Goal: Task Accomplishment & Management: Use online tool/utility

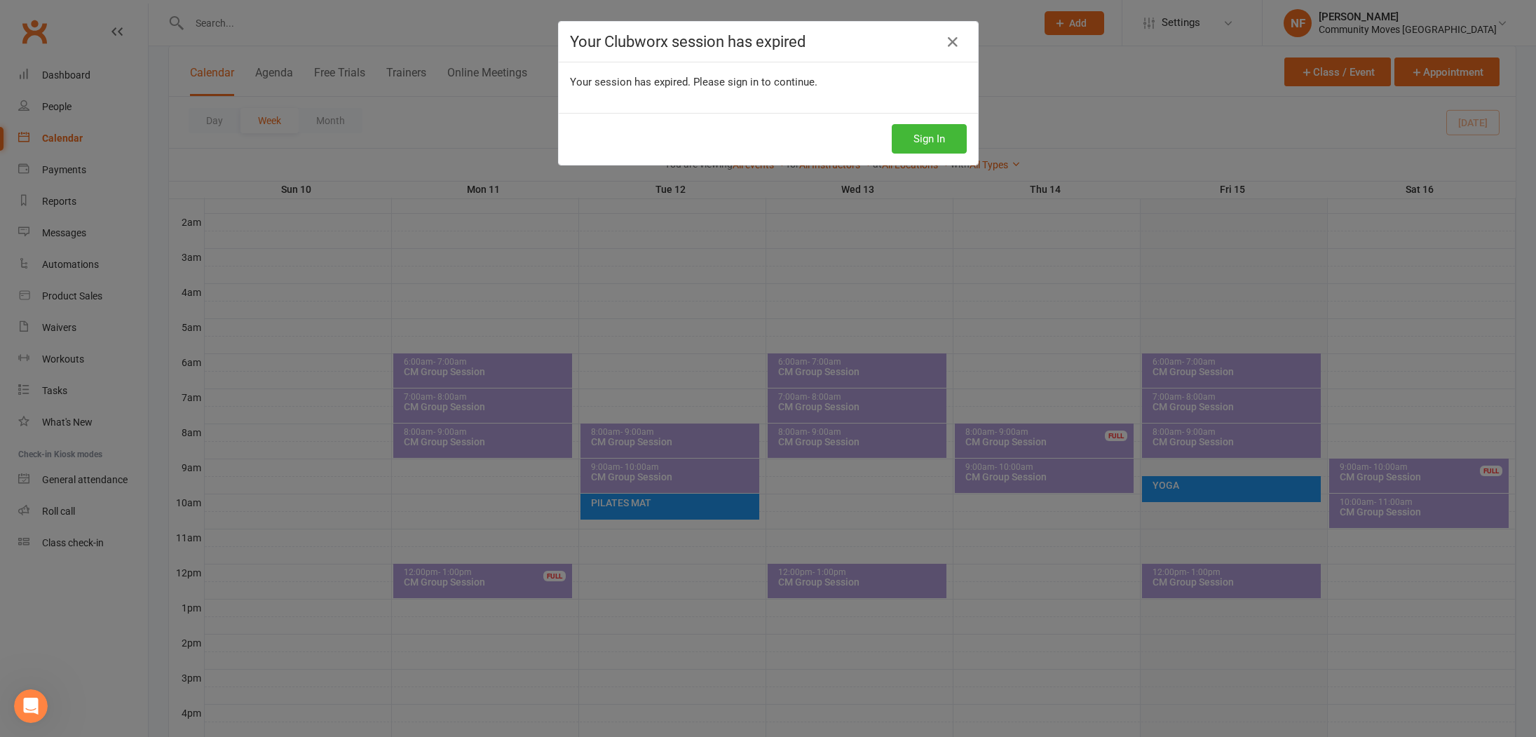
scroll to position [1692, 0]
click at [953, 48] on icon at bounding box center [952, 42] width 17 height 17
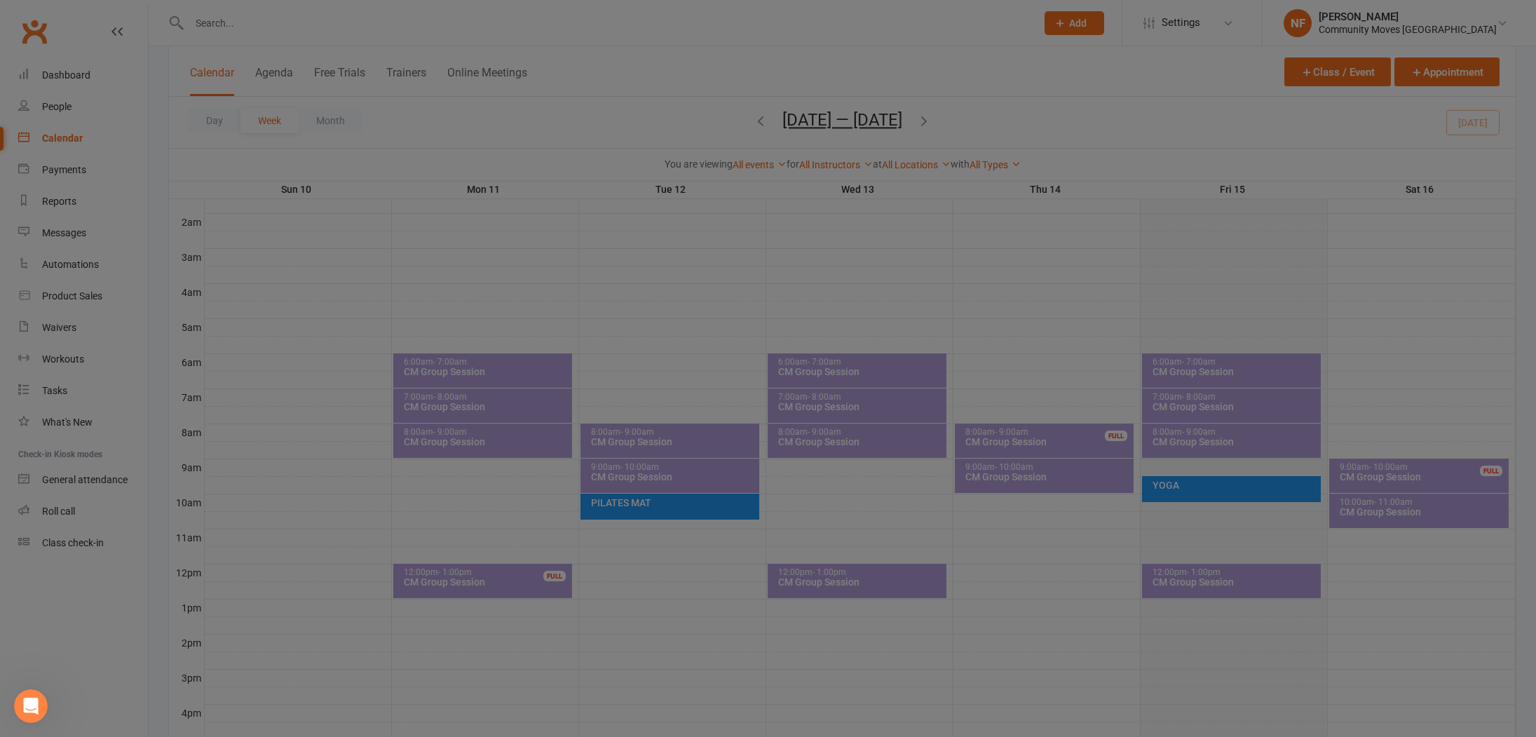
scroll to position [1724, 0]
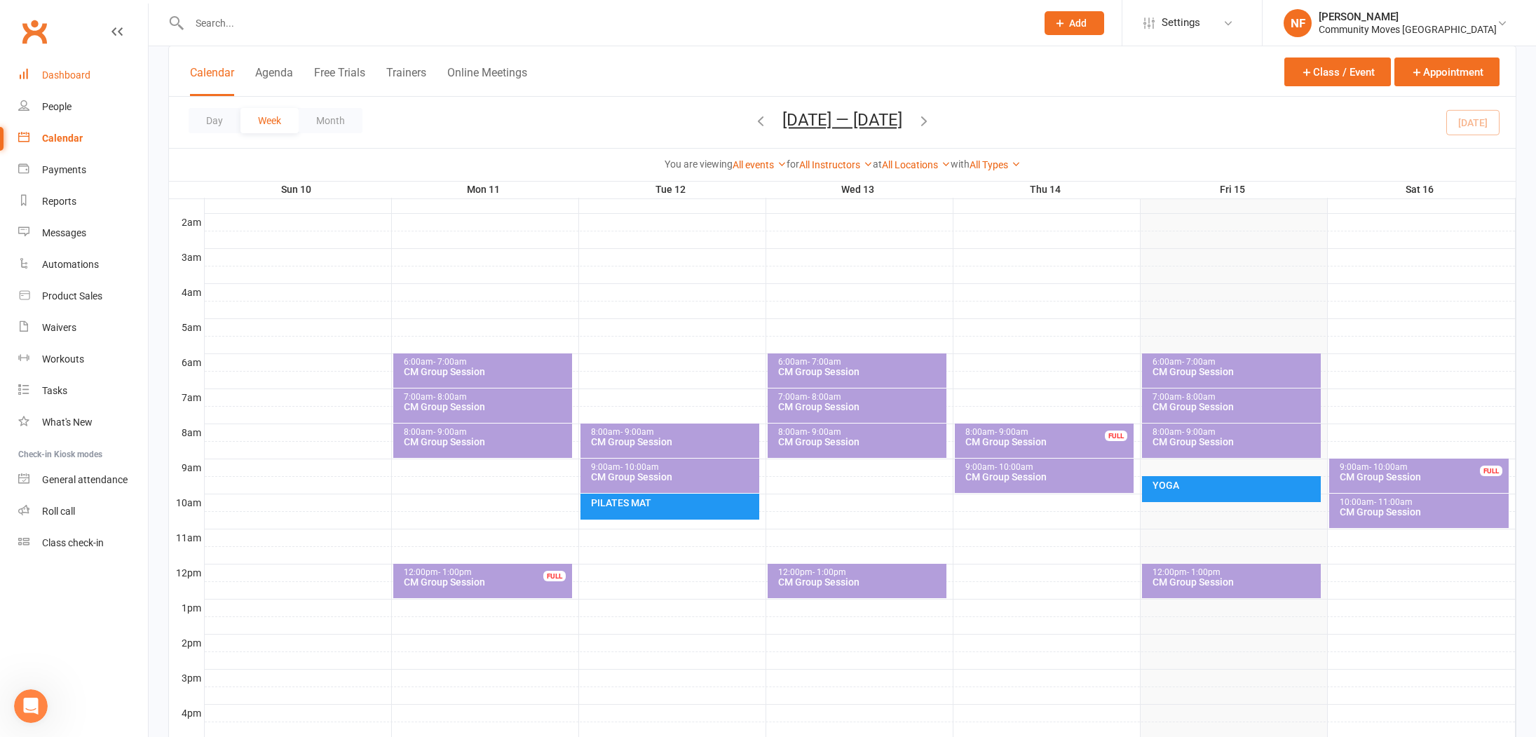
click at [126, 75] on link "Dashboard" at bounding box center [83, 76] width 130 height 32
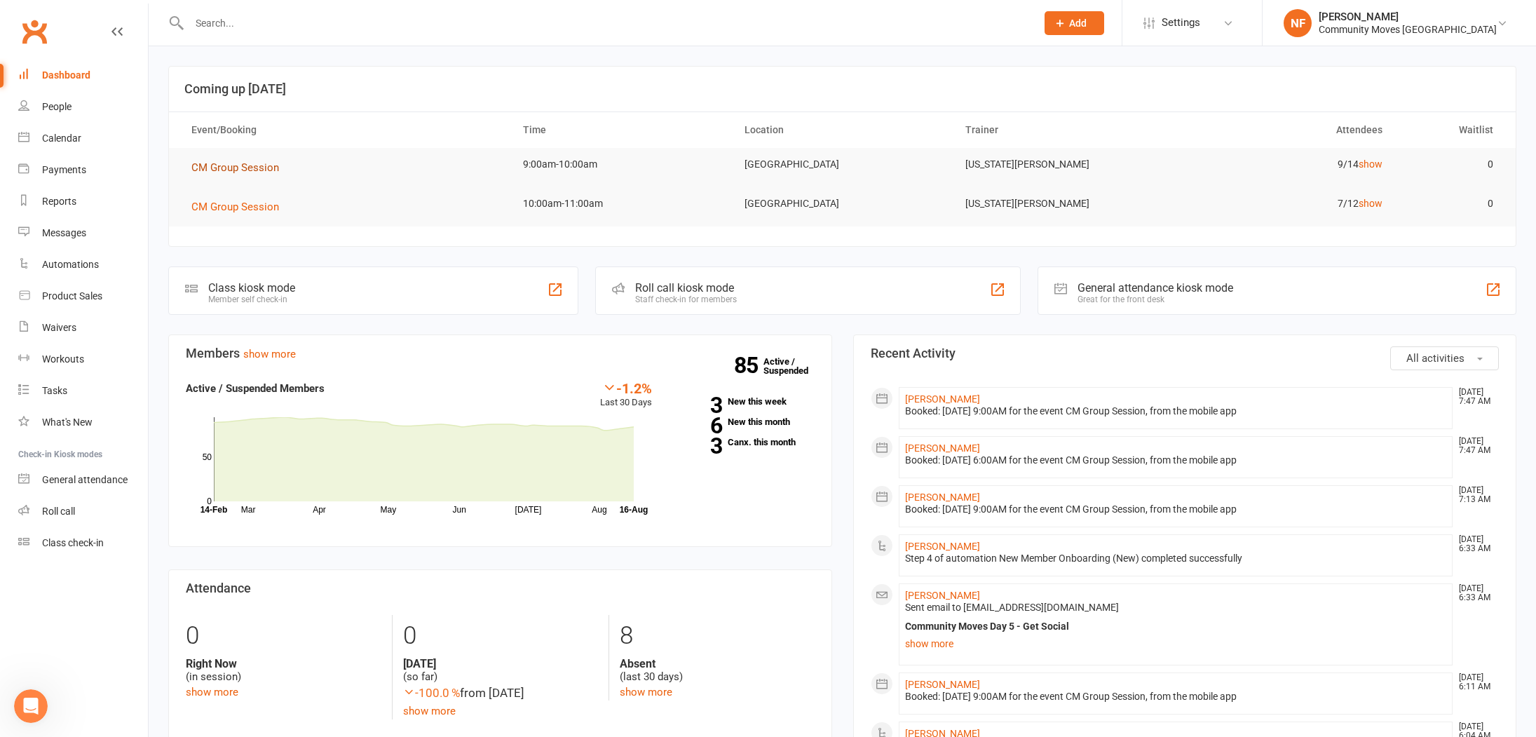
click at [258, 170] on span "CM Group Session" at bounding box center [235, 167] width 88 height 13
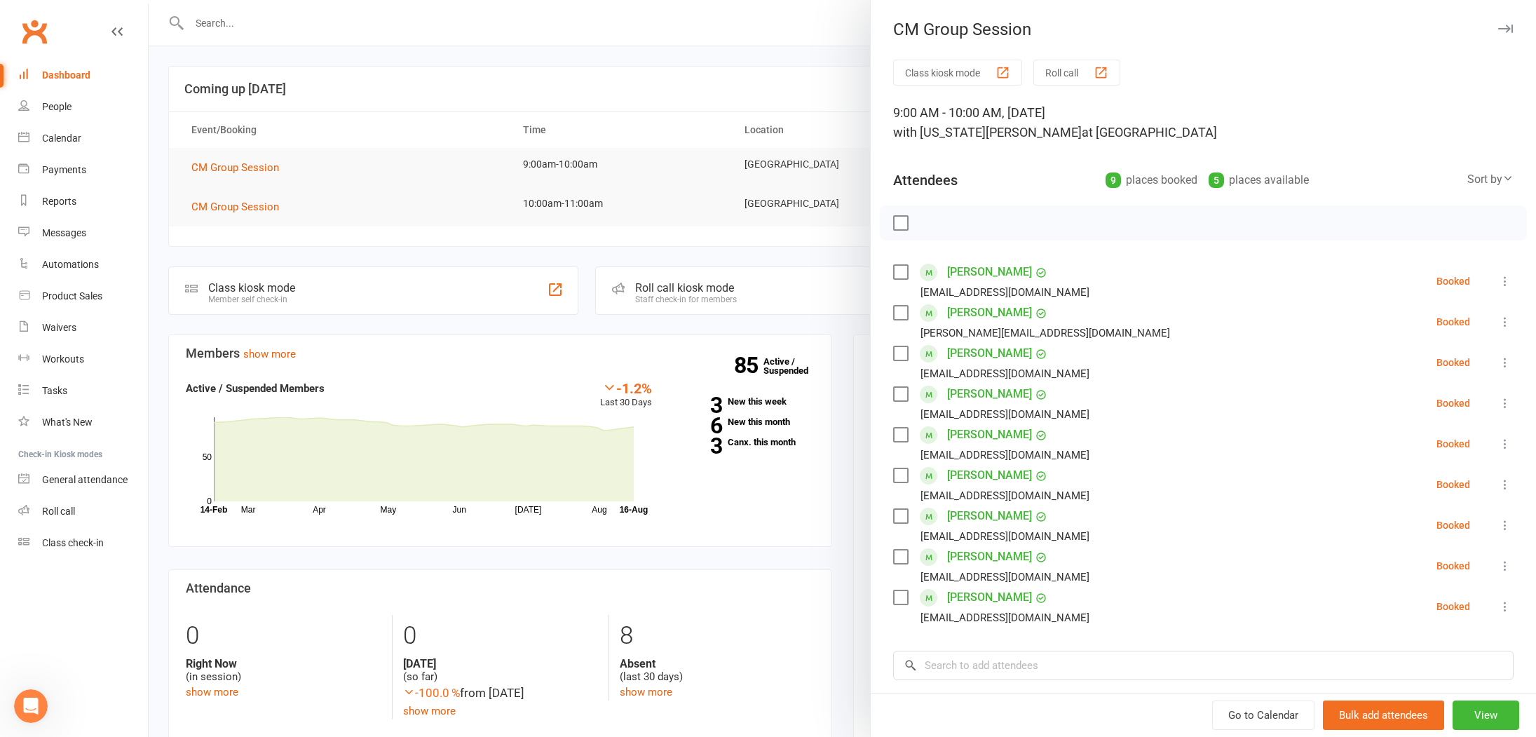
click at [1082, 75] on button "Roll call" at bounding box center [1076, 73] width 87 height 26
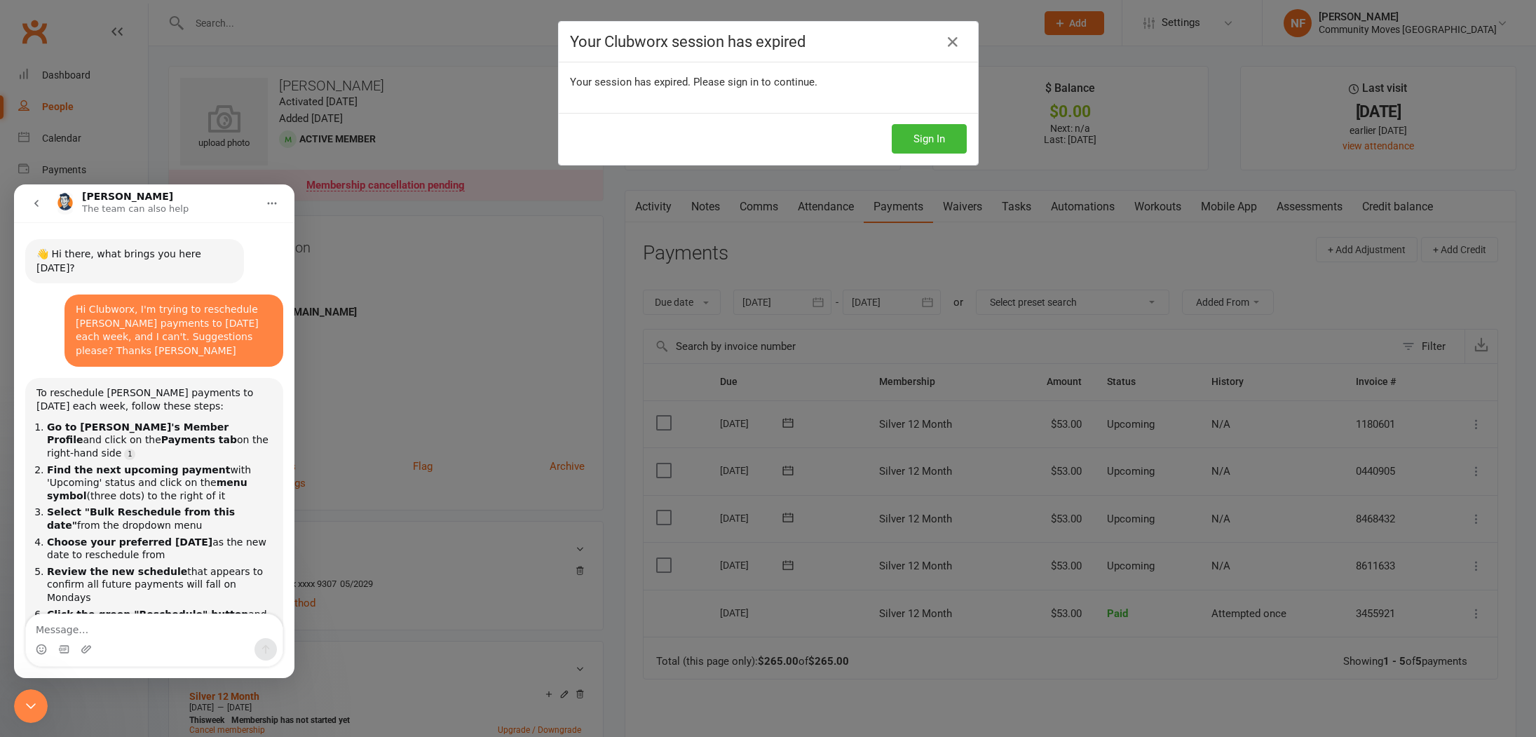
scroll to position [1724, 0]
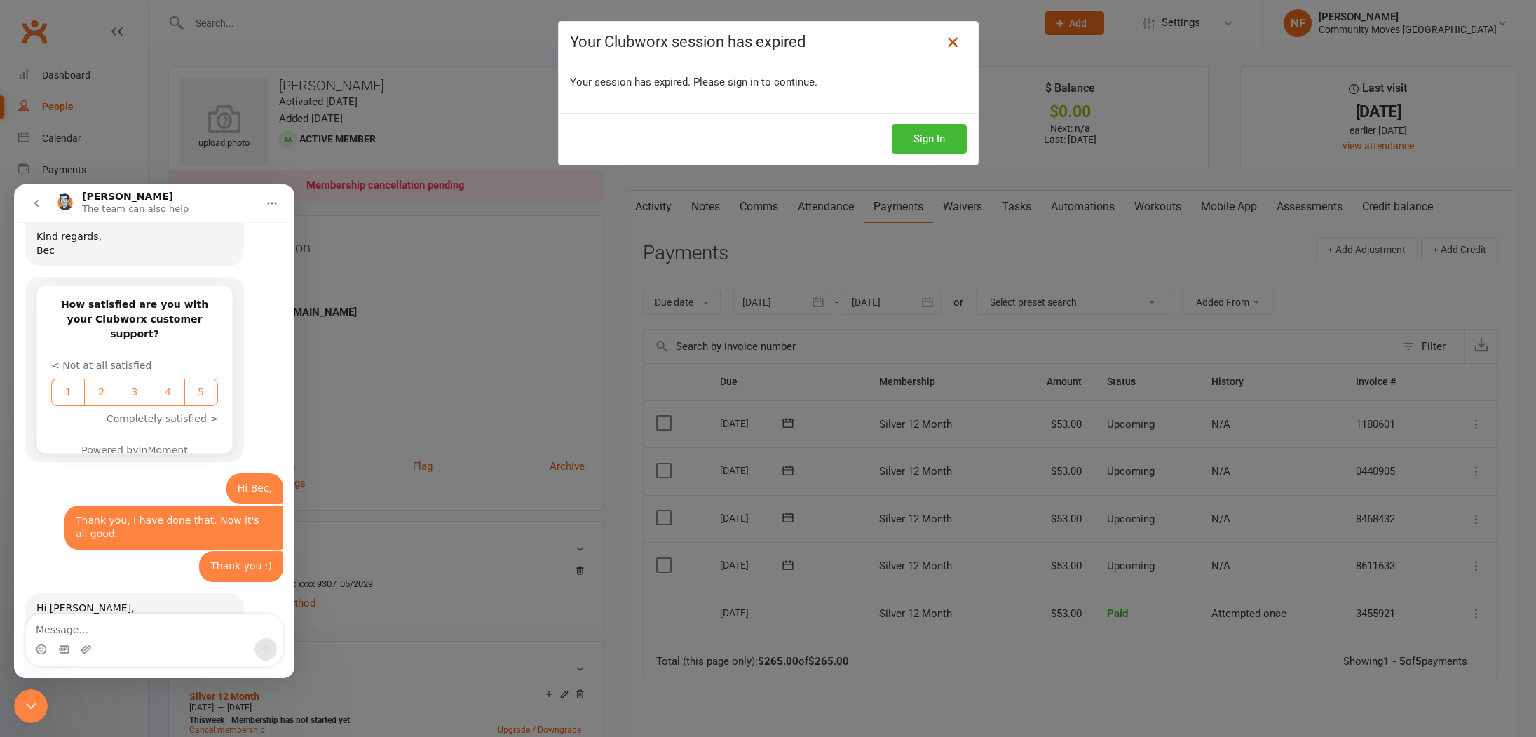
click at [954, 50] on icon at bounding box center [952, 42] width 17 height 17
click at [954, 44] on icon at bounding box center [952, 42] width 17 height 17
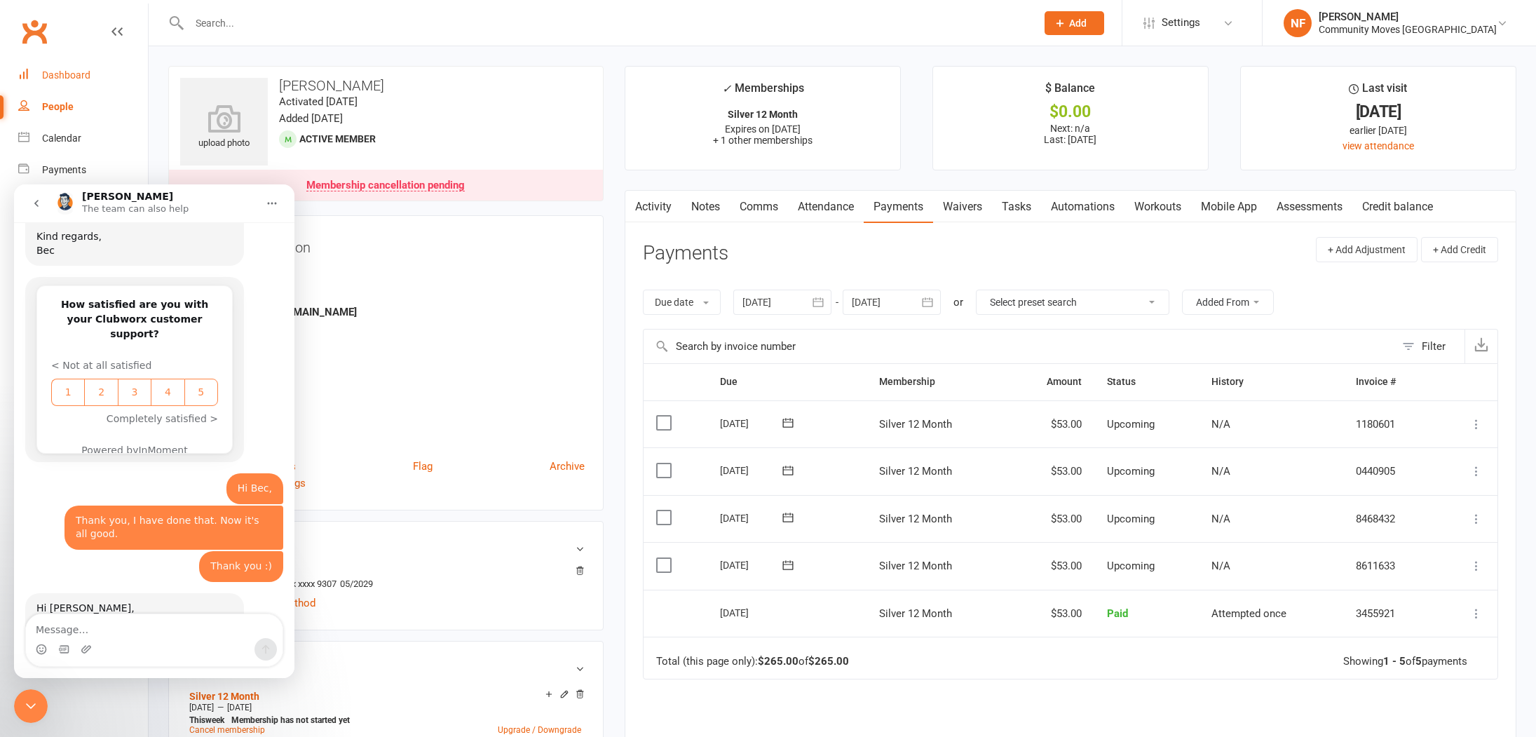
click at [53, 81] on link "Dashboard" at bounding box center [83, 76] width 130 height 32
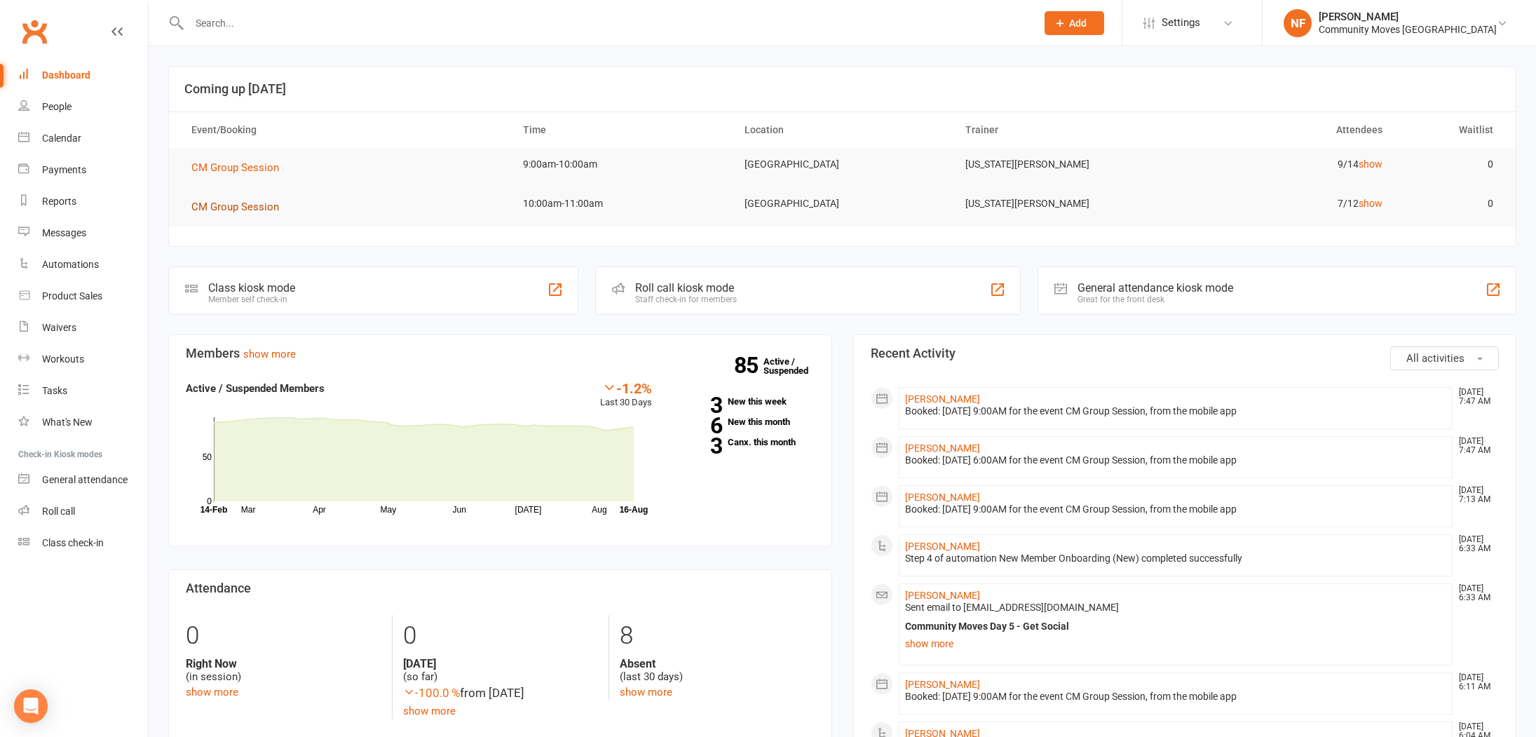
click at [232, 203] on span "CM Group Session" at bounding box center [235, 206] width 88 height 13
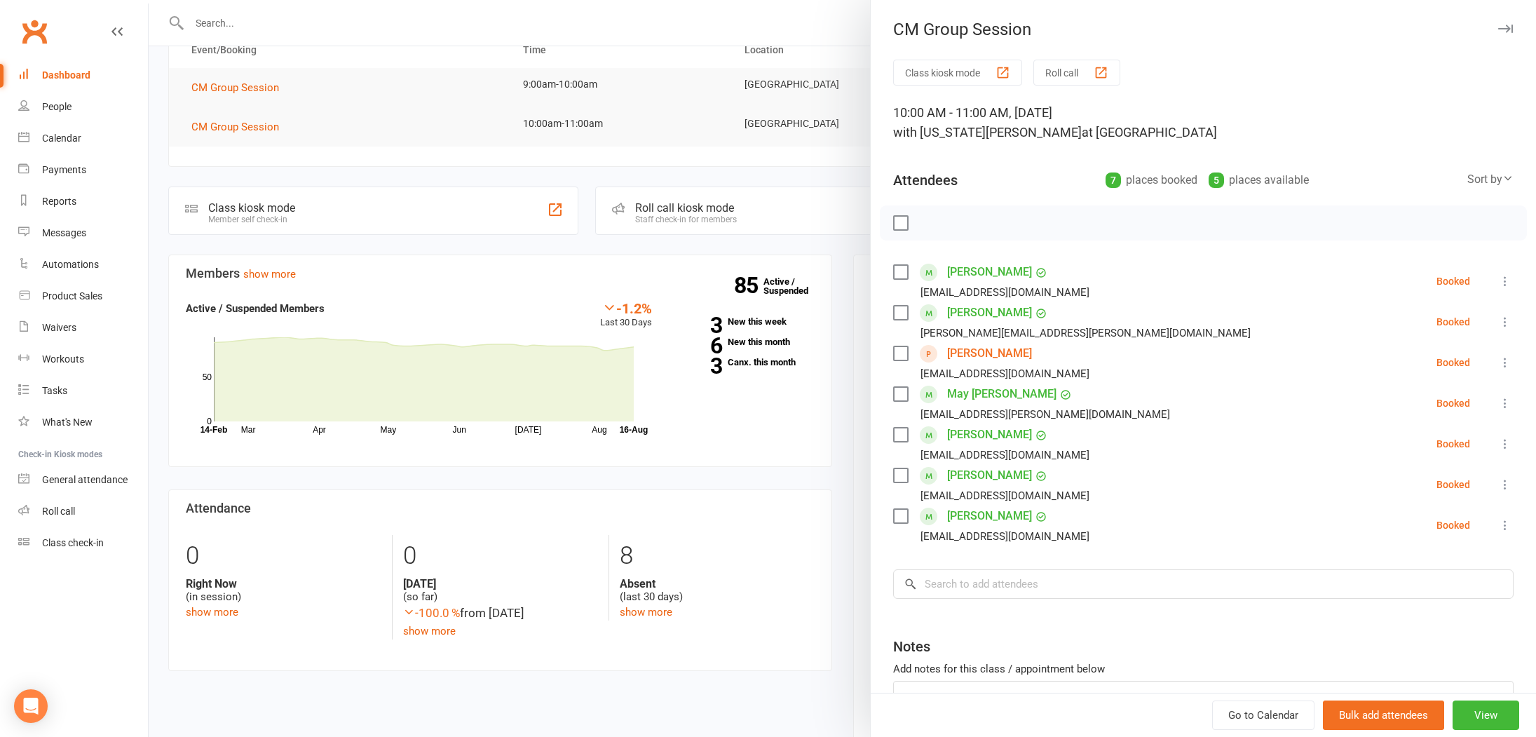
scroll to position [3, 0]
click at [1001, 350] on link "Denise Galligan" at bounding box center [989, 350] width 85 height 22
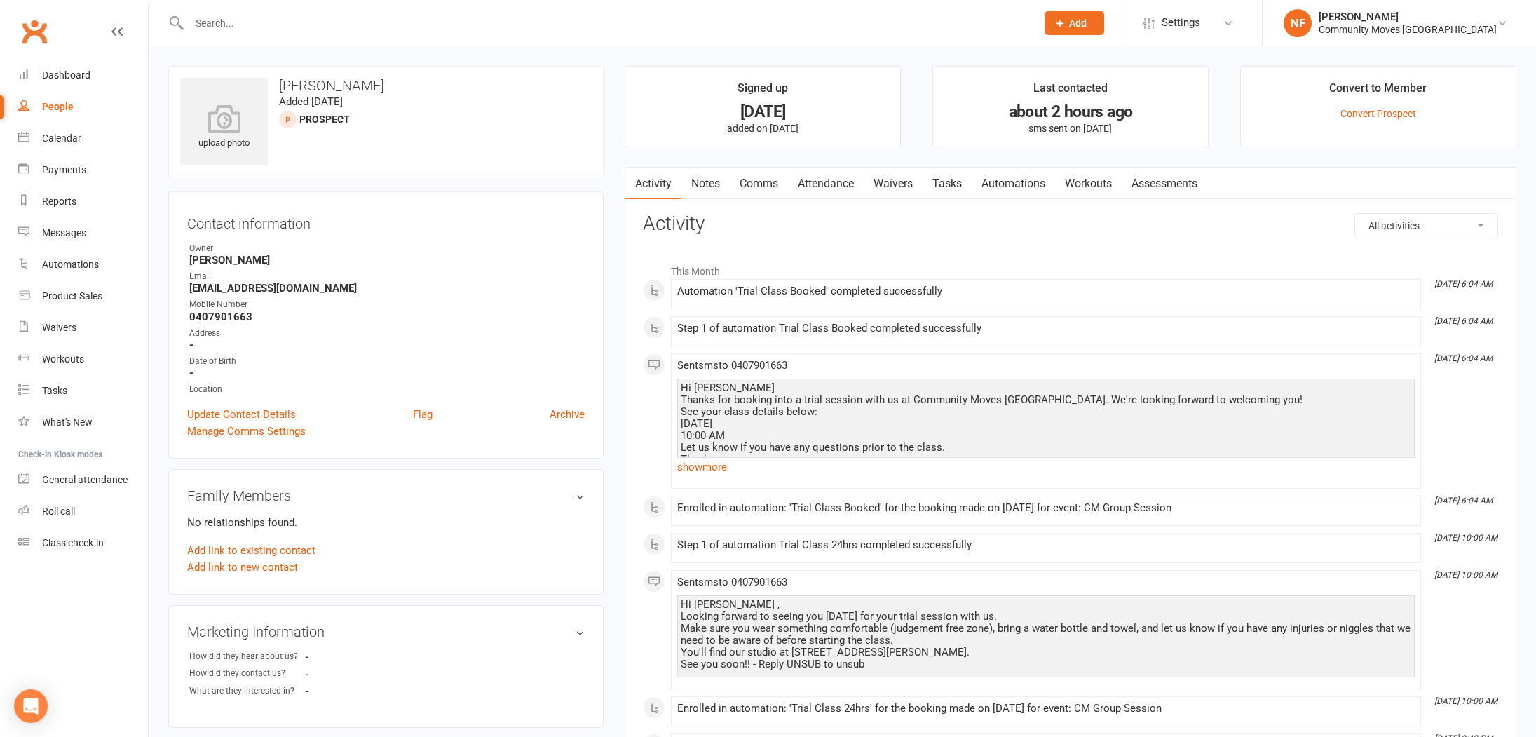
click at [121, 32] on icon at bounding box center [116, 31] width 11 height 11
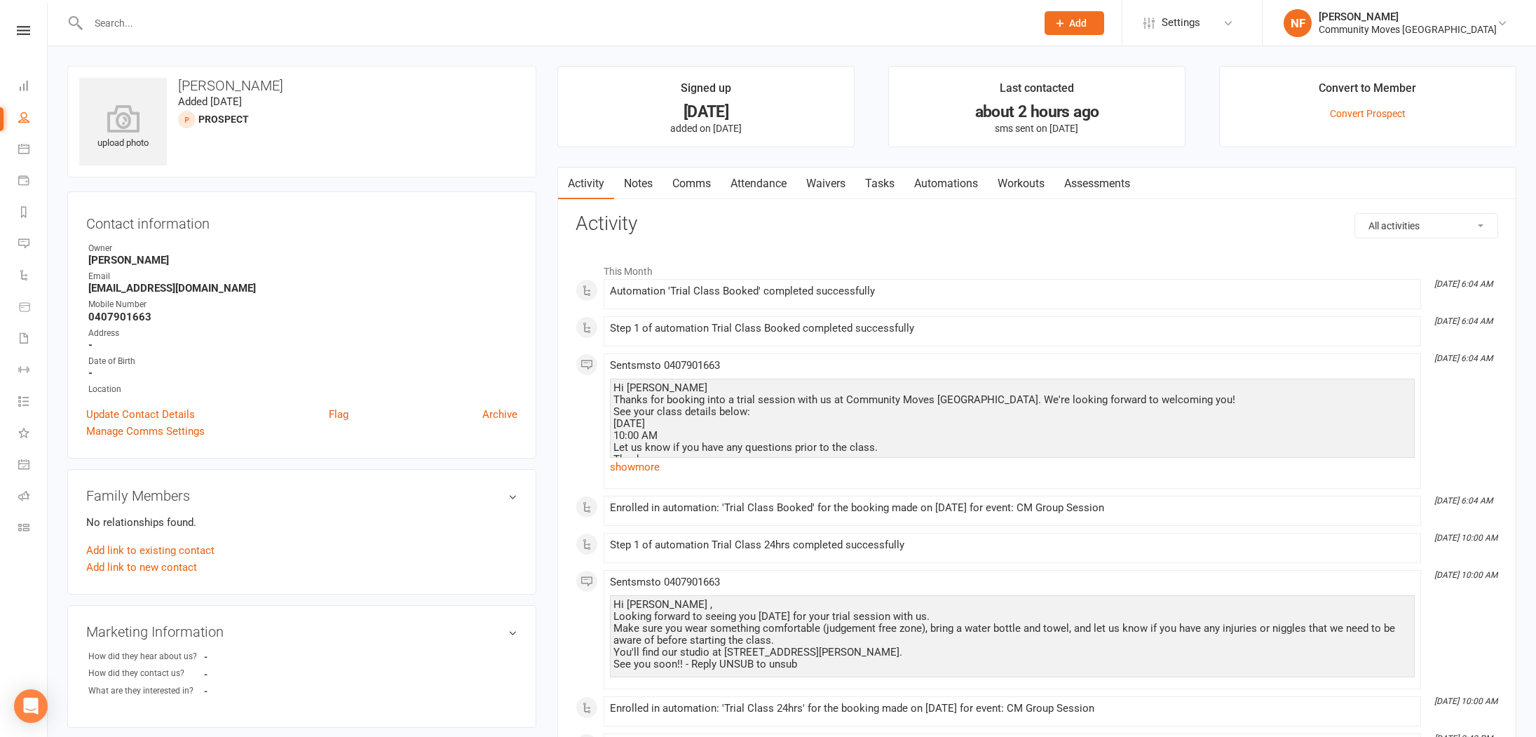
click at [25, 35] on div "Clubworx" at bounding box center [23, 49] width 47 height 46
click at [26, 30] on icon at bounding box center [23, 30] width 13 height 9
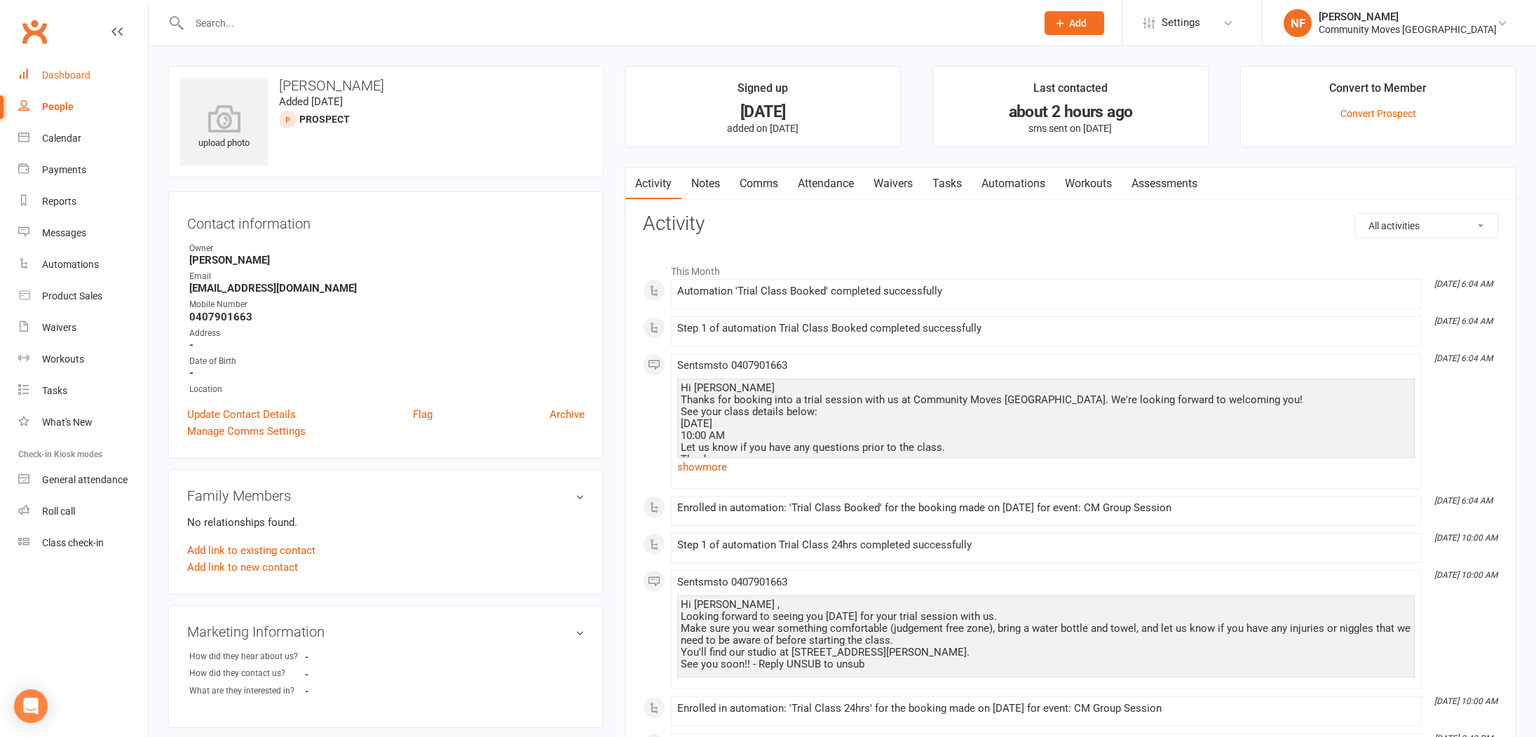
click at [46, 73] on div "Dashboard" at bounding box center [66, 74] width 48 height 11
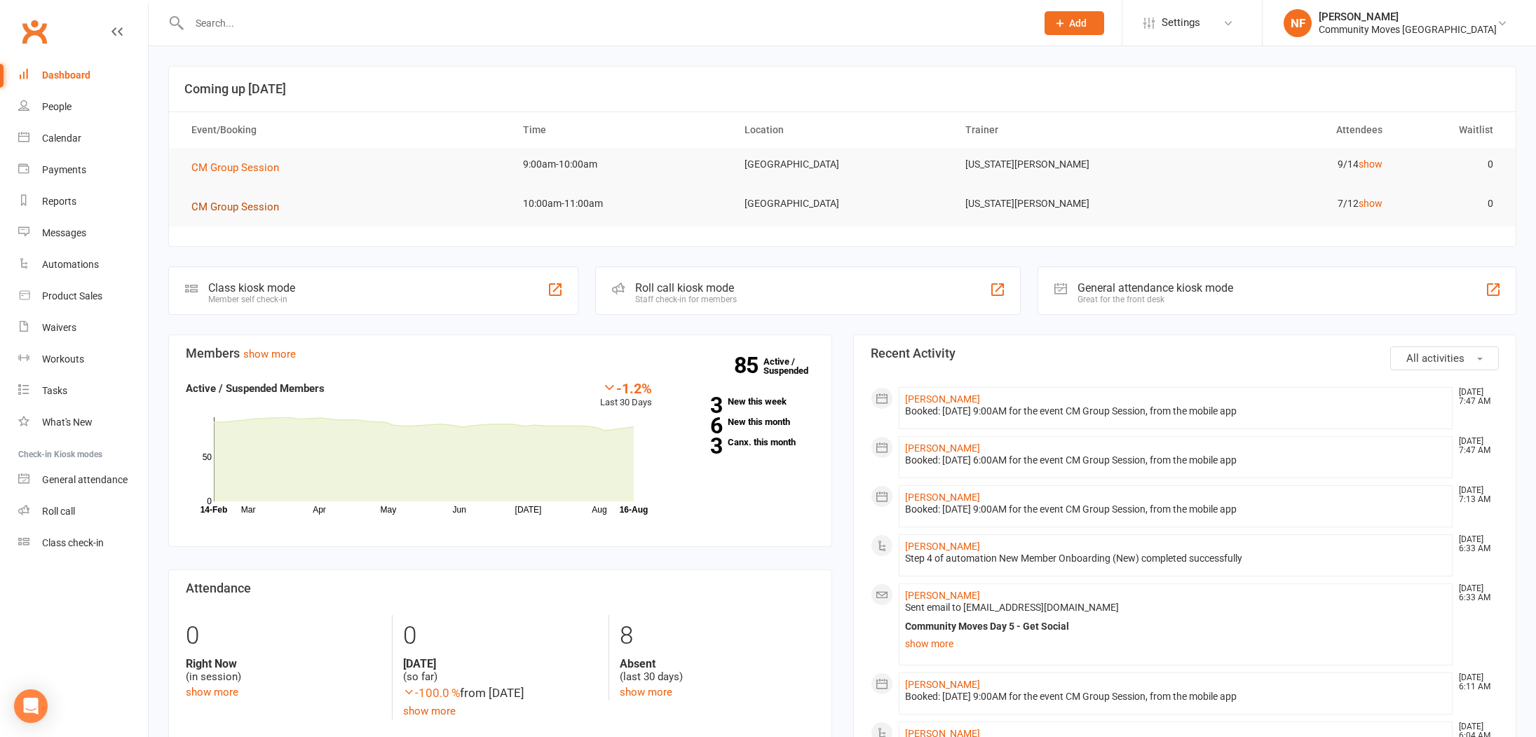
click at [252, 212] on span "CM Group Session" at bounding box center [235, 206] width 88 height 13
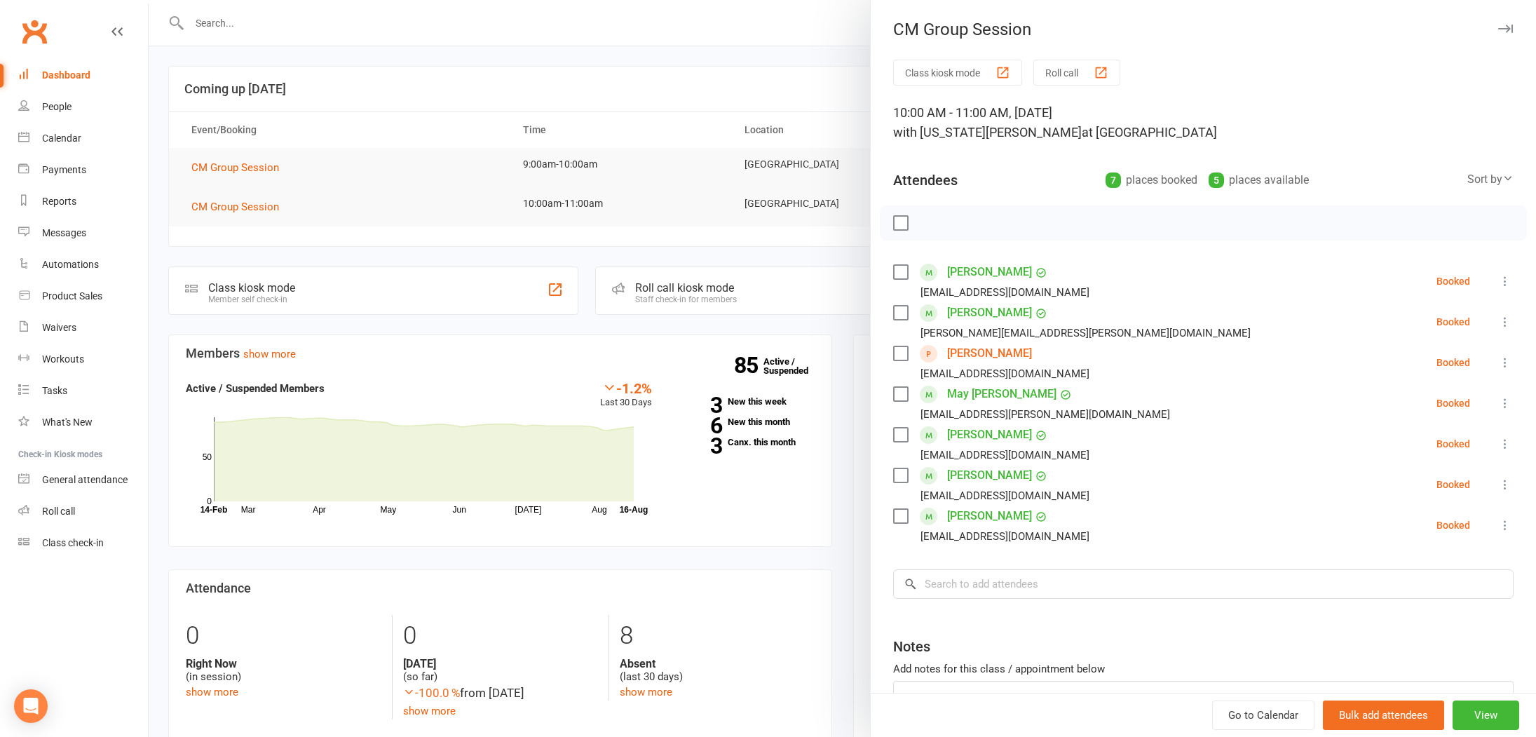
click at [1098, 79] on div "button" at bounding box center [1101, 72] width 15 height 15
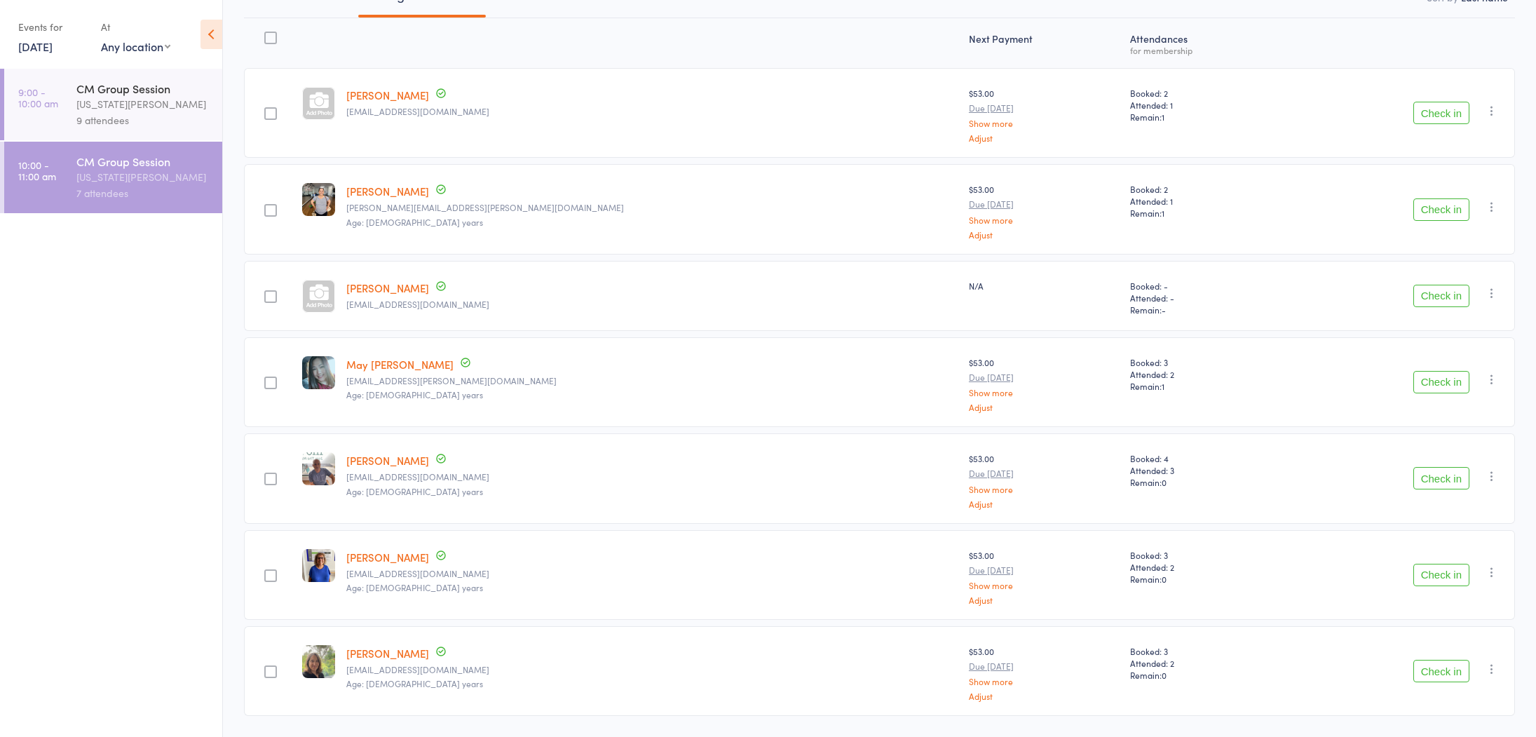
scroll to position [200, 0]
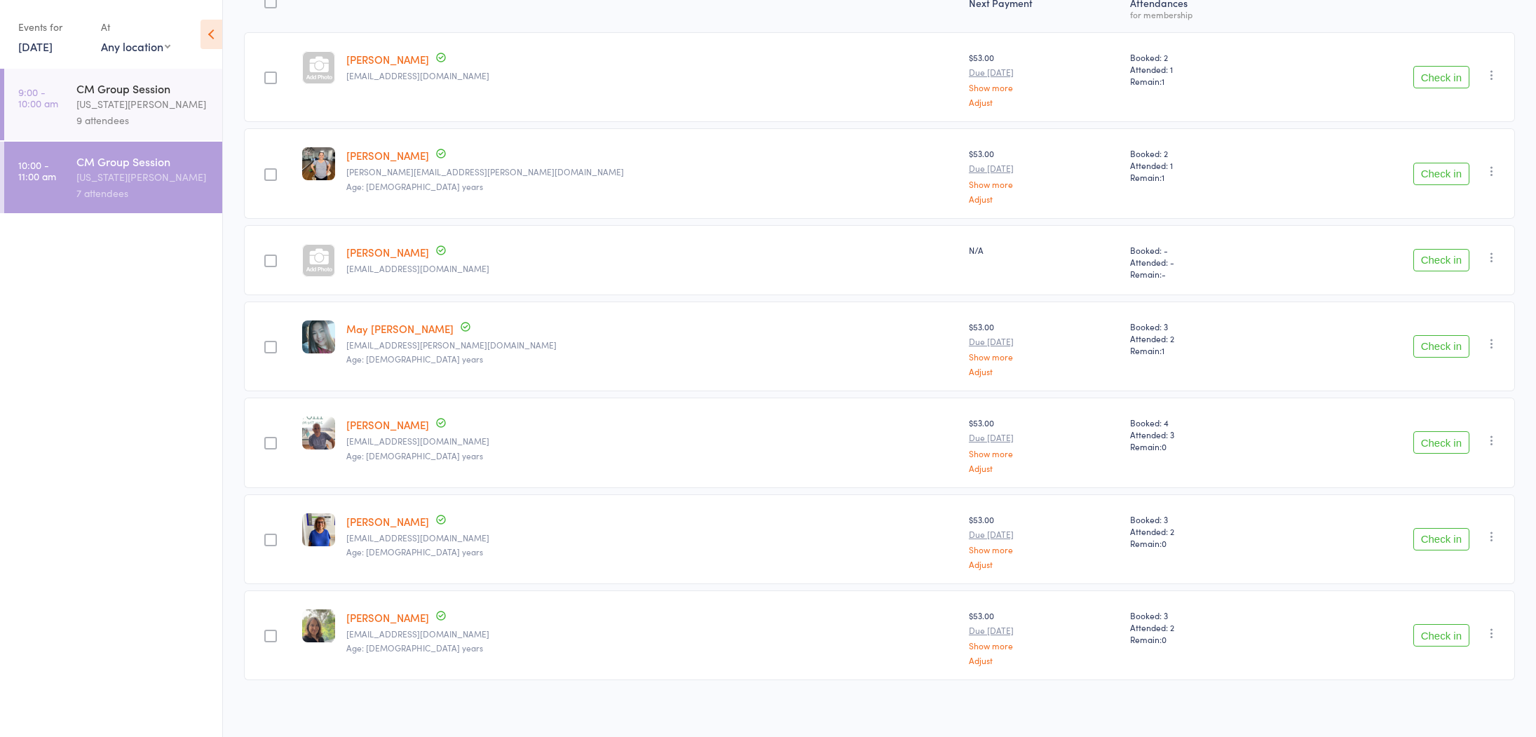
click at [418, 252] on link "Denise Galligan" at bounding box center [387, 252] width 83 height 15
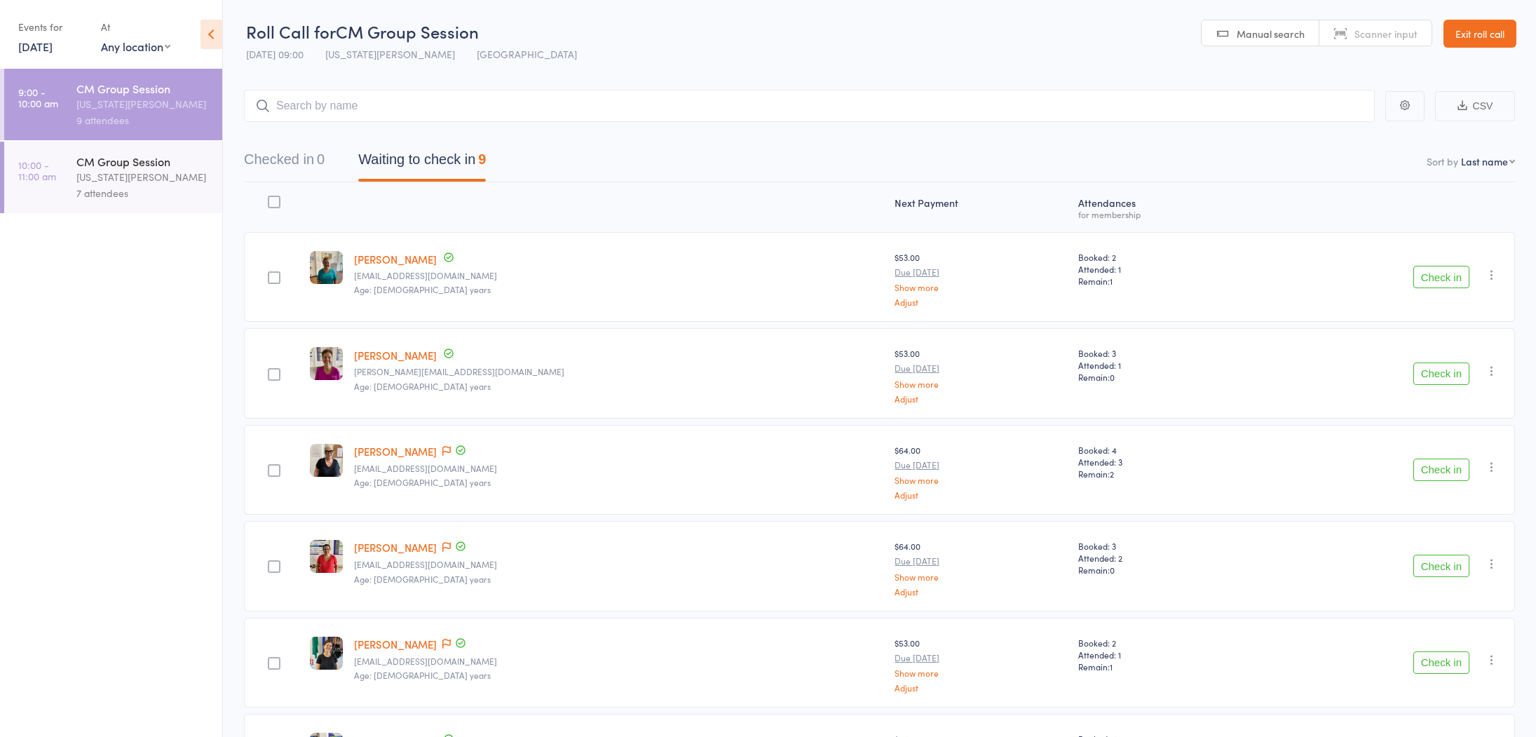
click at [1426, 276] on button "Check in" at bounding box center [1441, 277] width 56 height 22
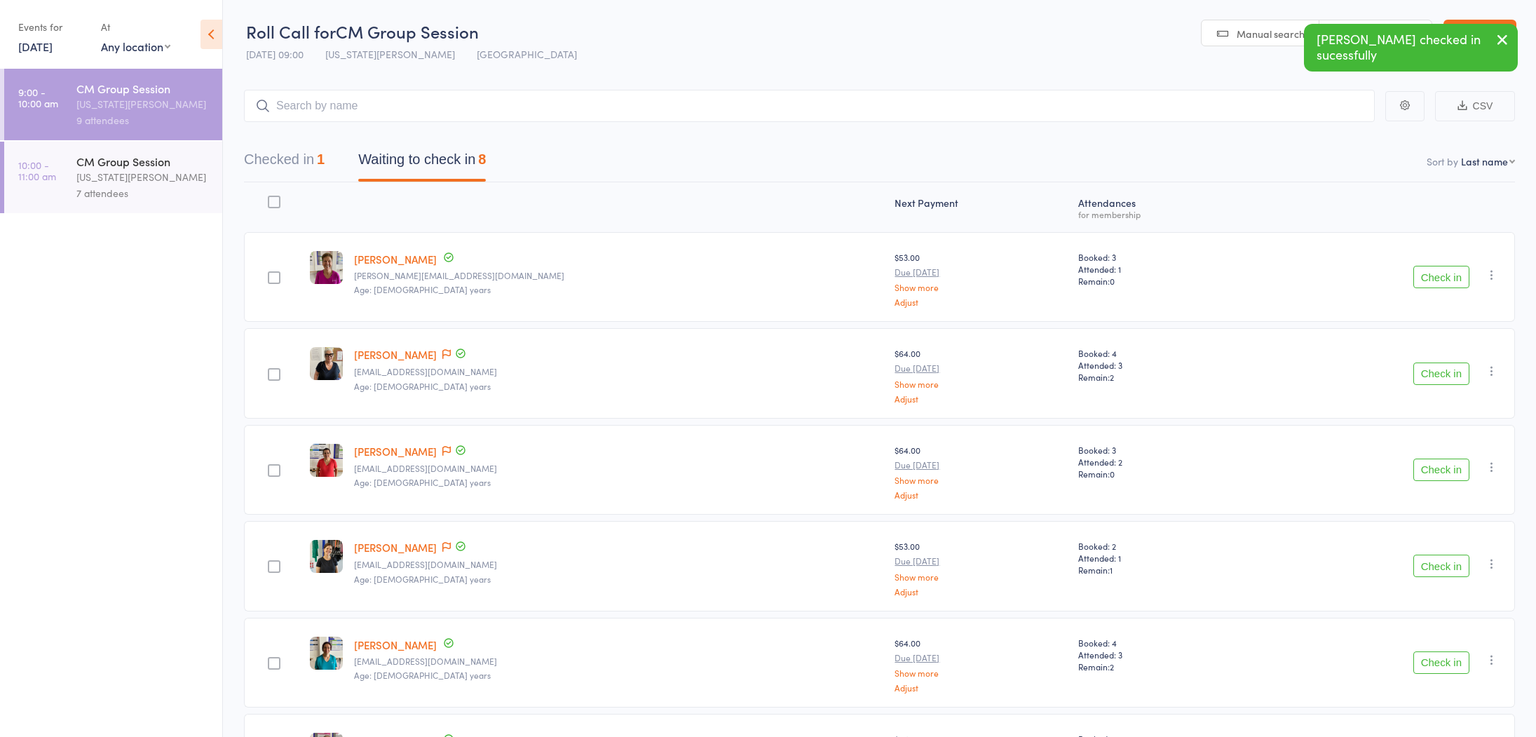
click at [1428, 273] on button "Check in" at bounding box center [1441, 277] width 56 height 22
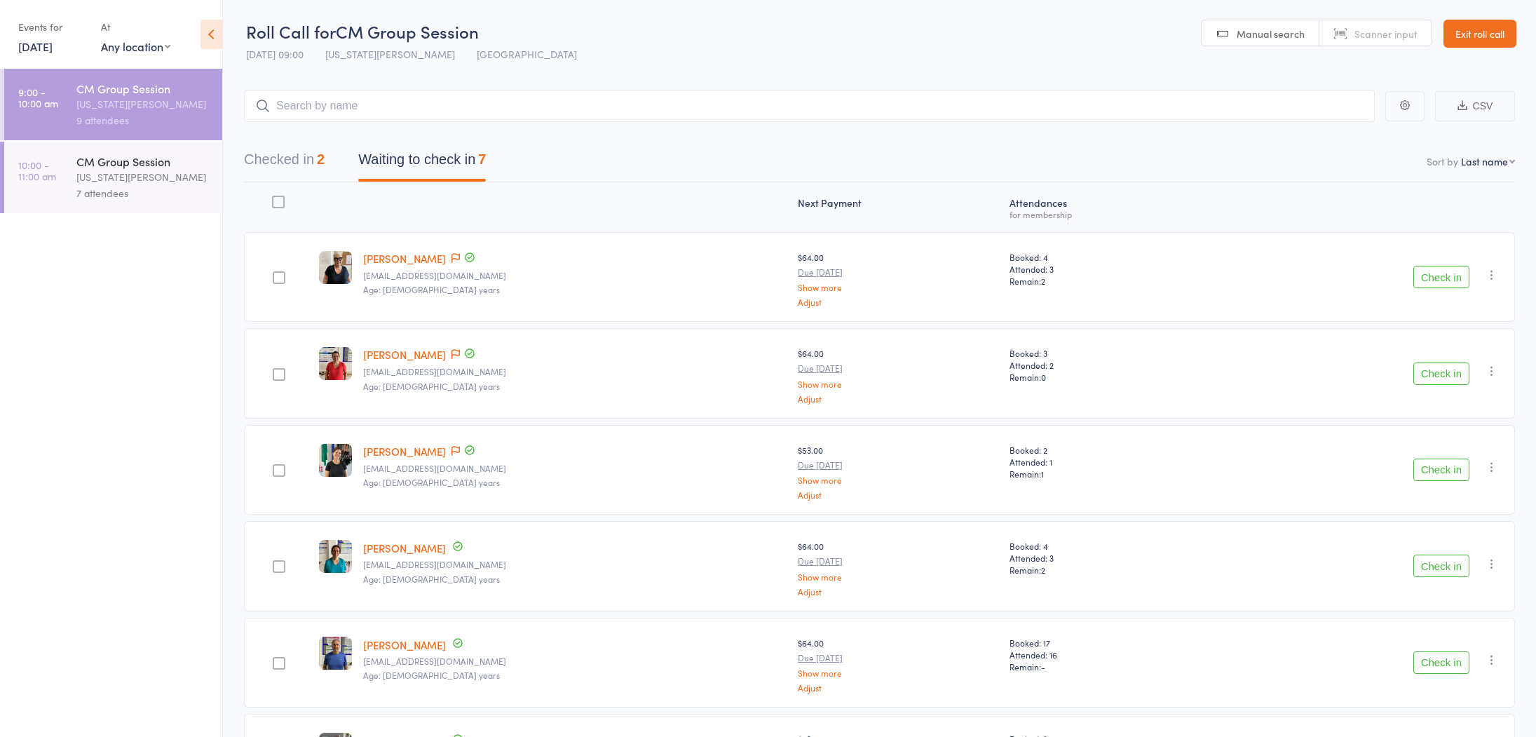
click at [1426, 560] on button "Check in" at bounding box center [1441, 565] width 56 height 22
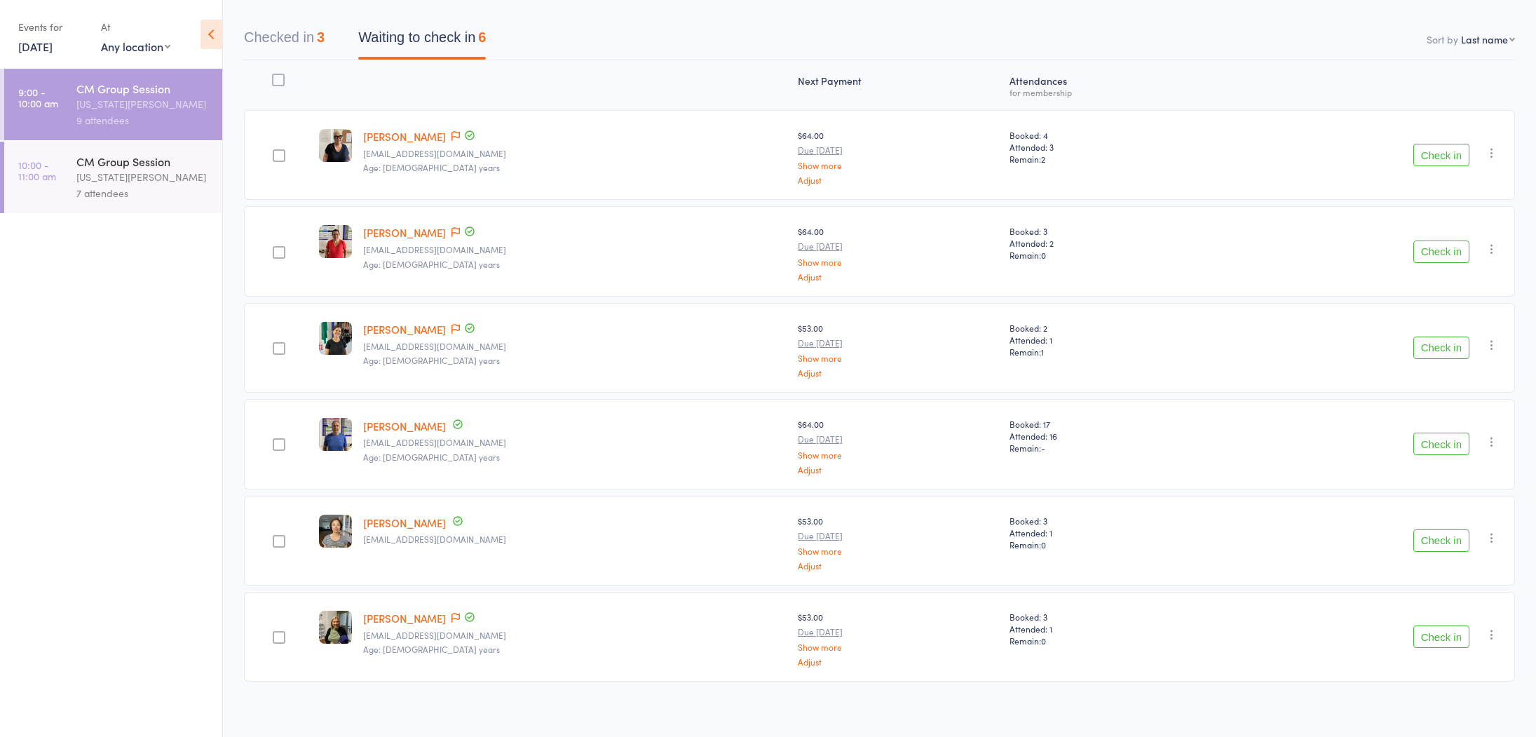
scroll to position [124, 0]
click at [1424, 626] on button "Check in" at bounding box center [1441, 634] width 56 height 22
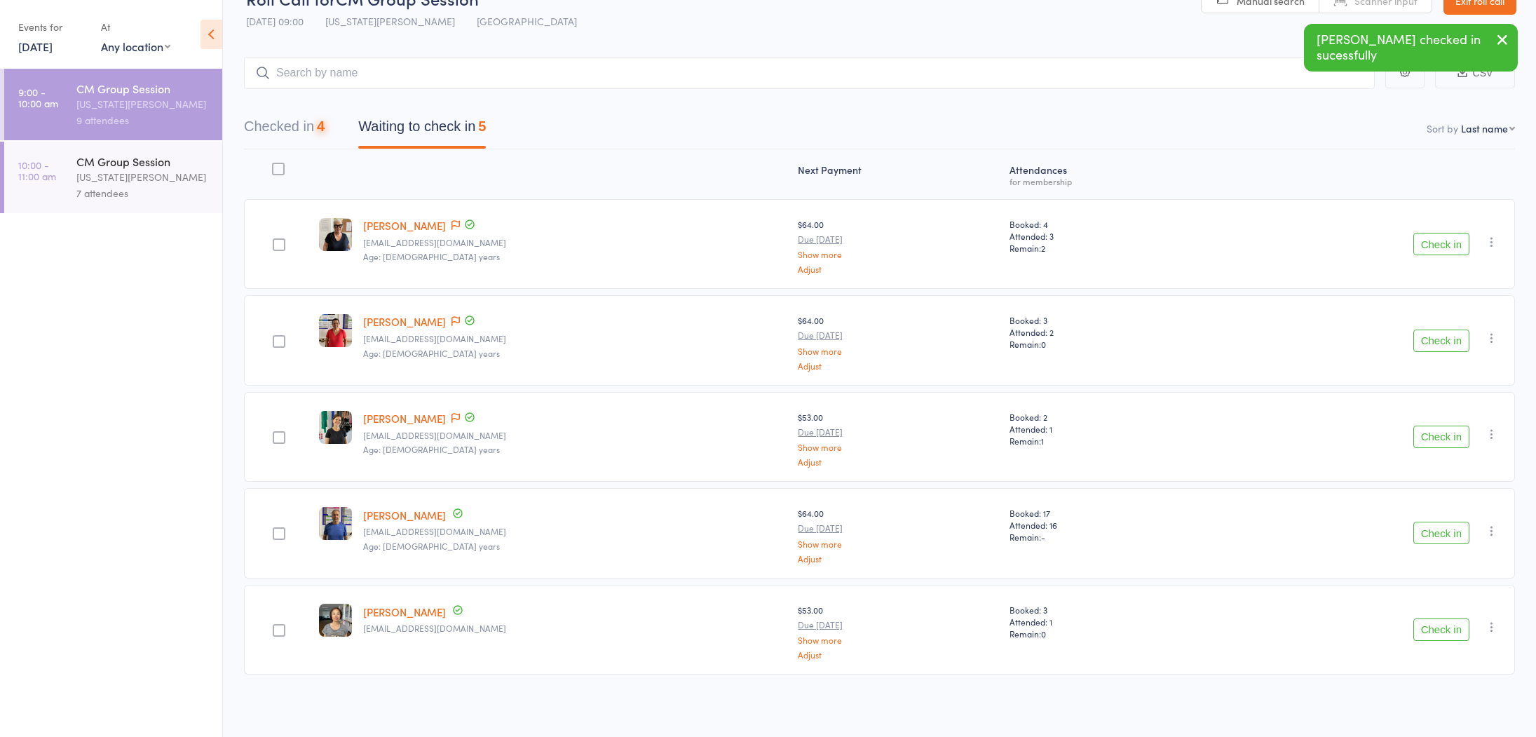
scroll to position [31, 0]
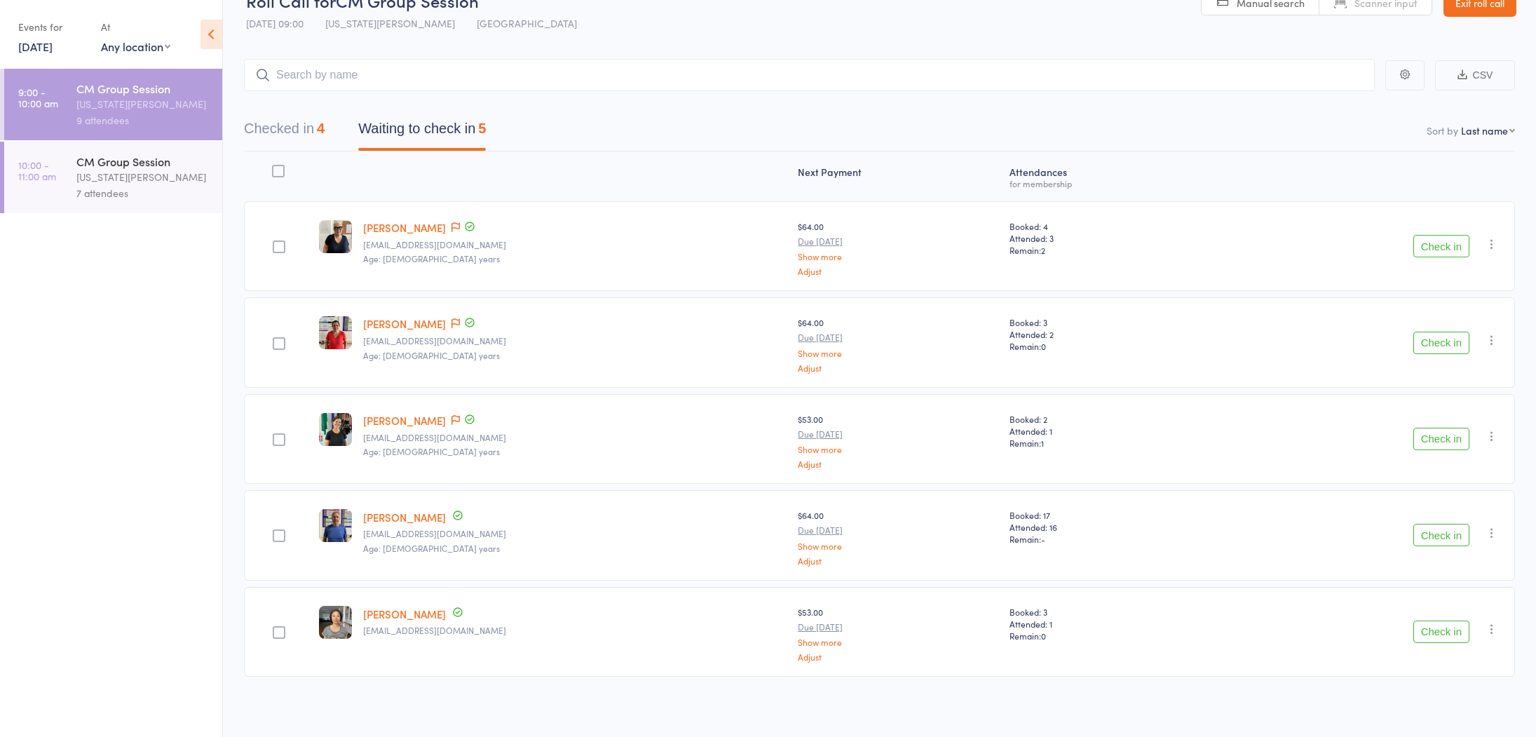
click at [1425, 252] on button "Check in" at bounding box center [1441, 246] width 56 height 22
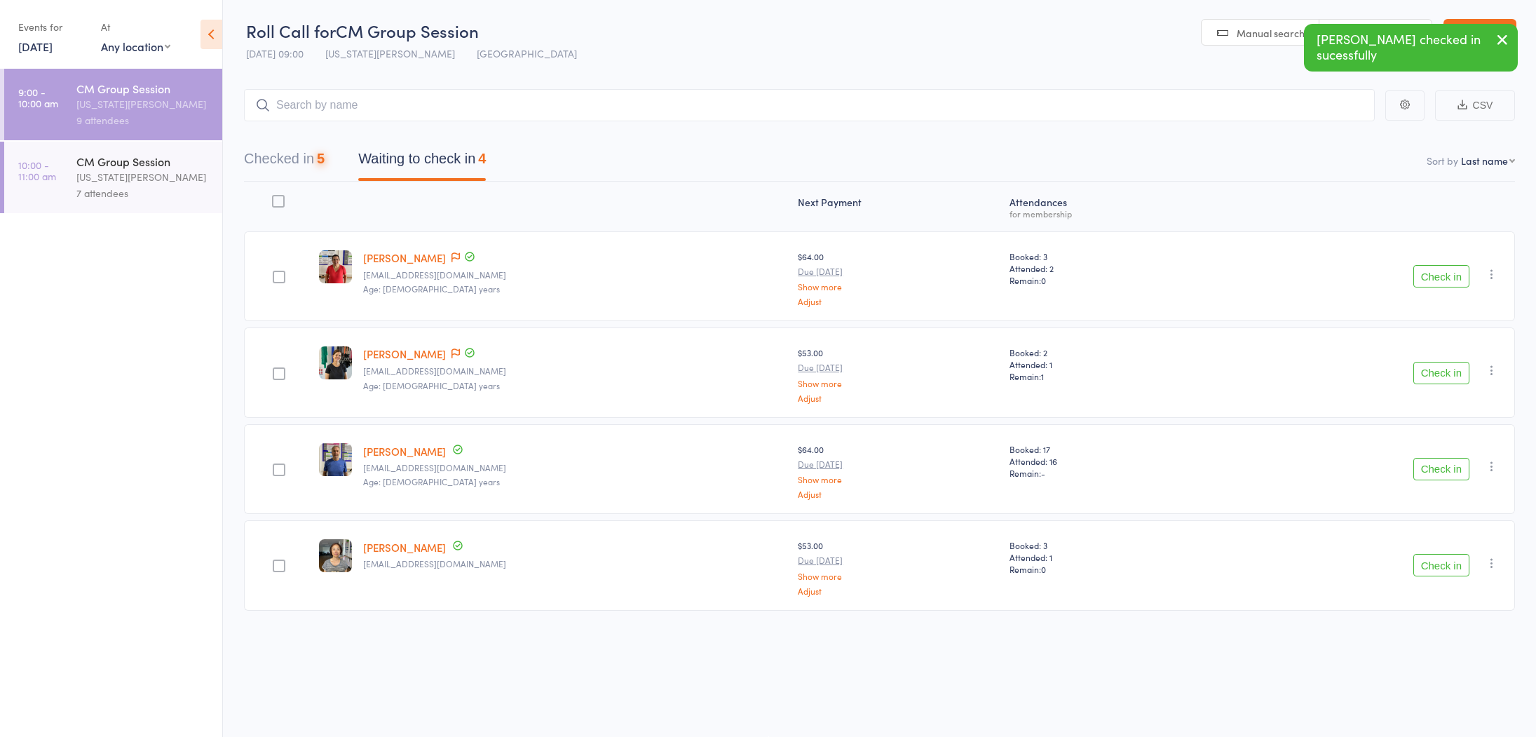
scroll to position [1, 0]
click at [1424, 377] on button "Check in" at bounding box center [1441, 373] width 56 height 22
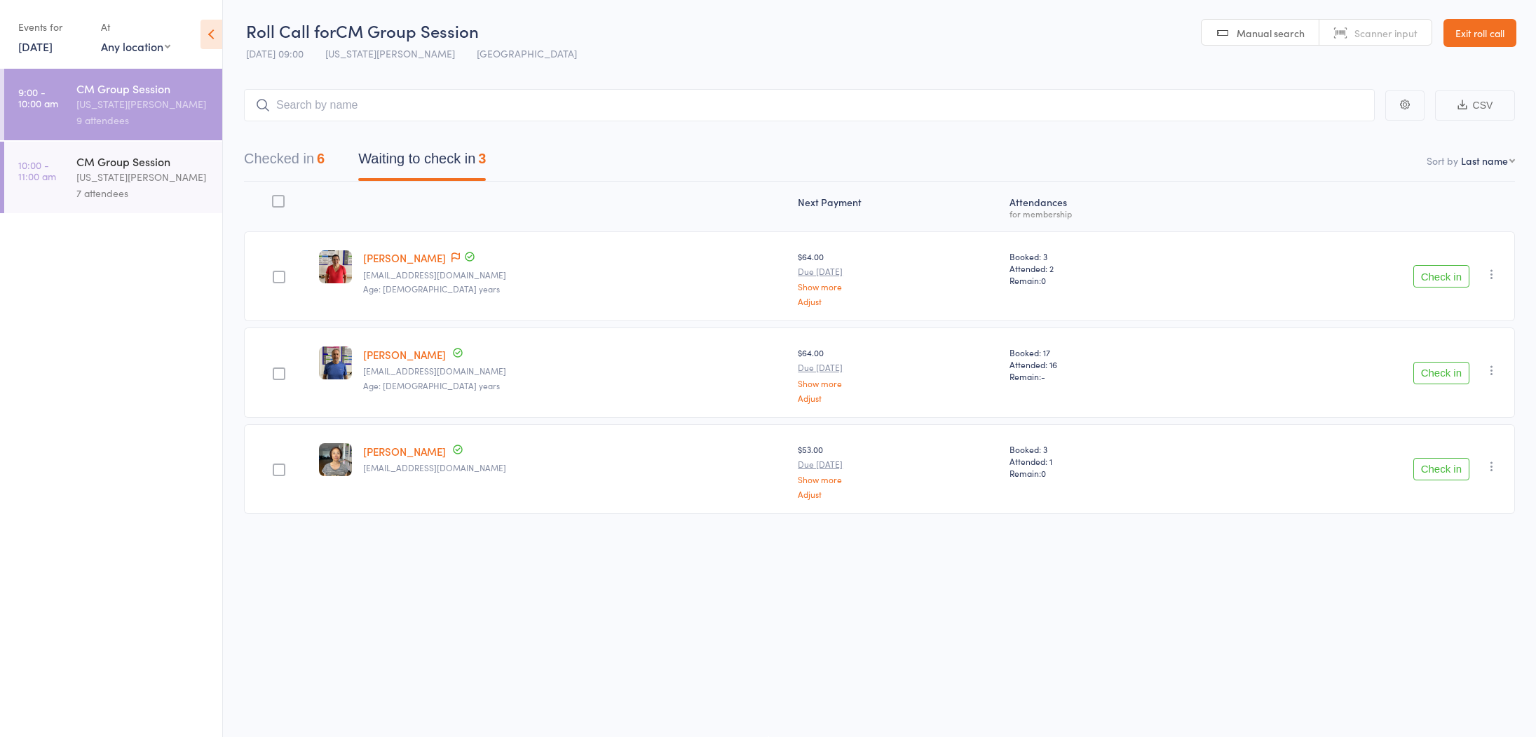
click at [1426, 282] on button "Check in" at bounding box center [1441, 276] width 56 height 22
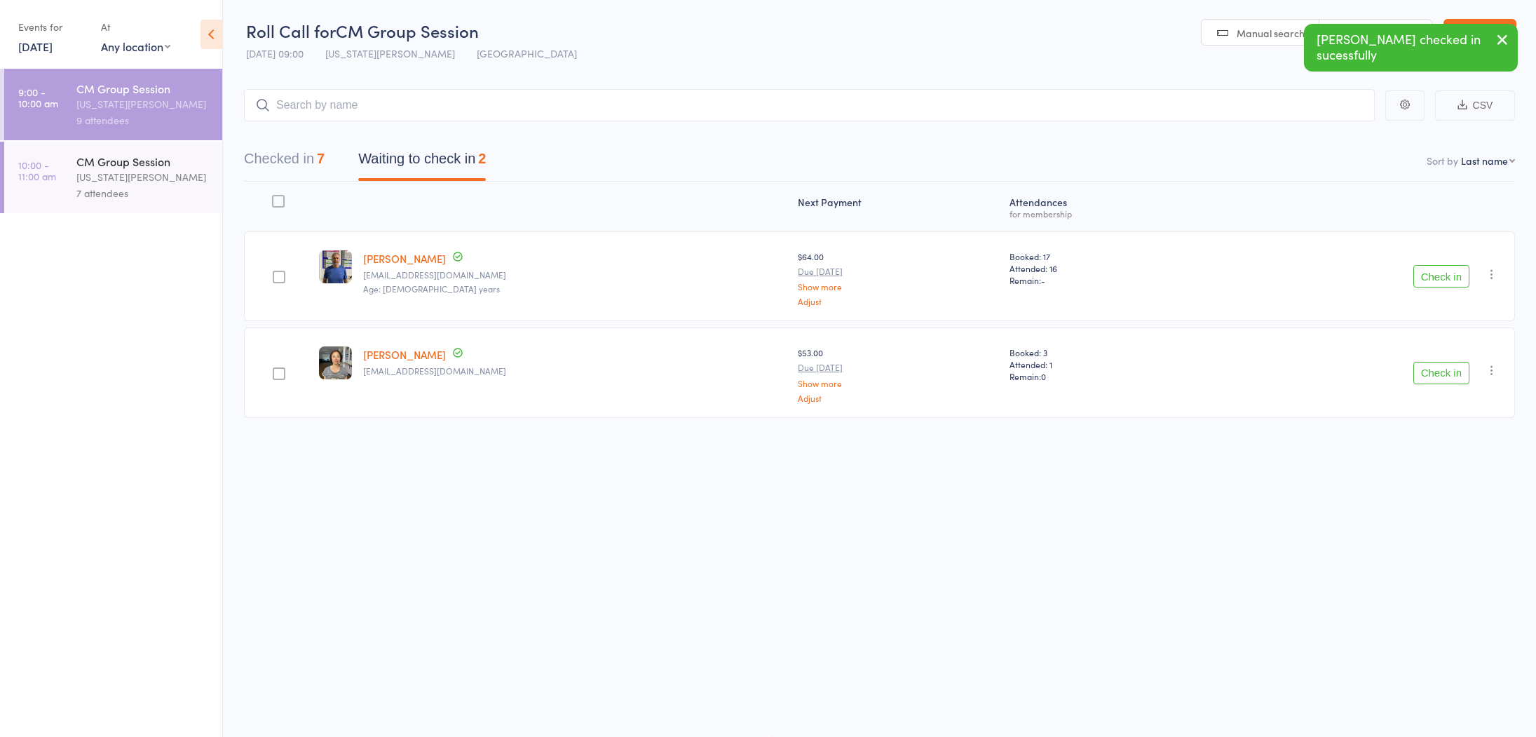
click at [1424, 367] on button "Check in" at bounding box center [1441, 373] width 56 height 22
